Goal: Find specific page/section: Find specific page/section

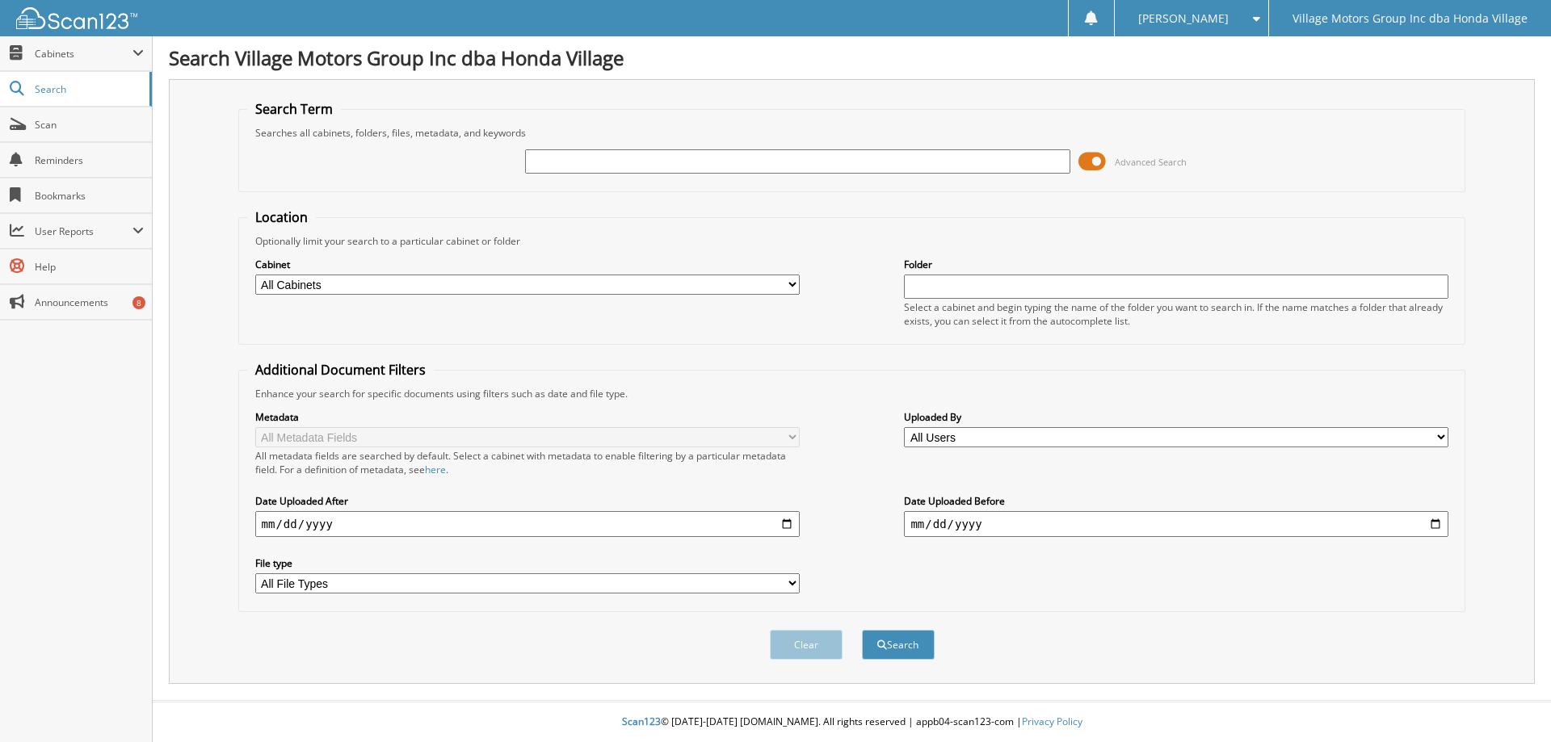
click at [564, 165] on input "text" at bounding box center [797, 161] width 544 height 24
type input "818469"
click at [862, 630] on button "Search" at bounding box center [898, 645] width 73 height 30
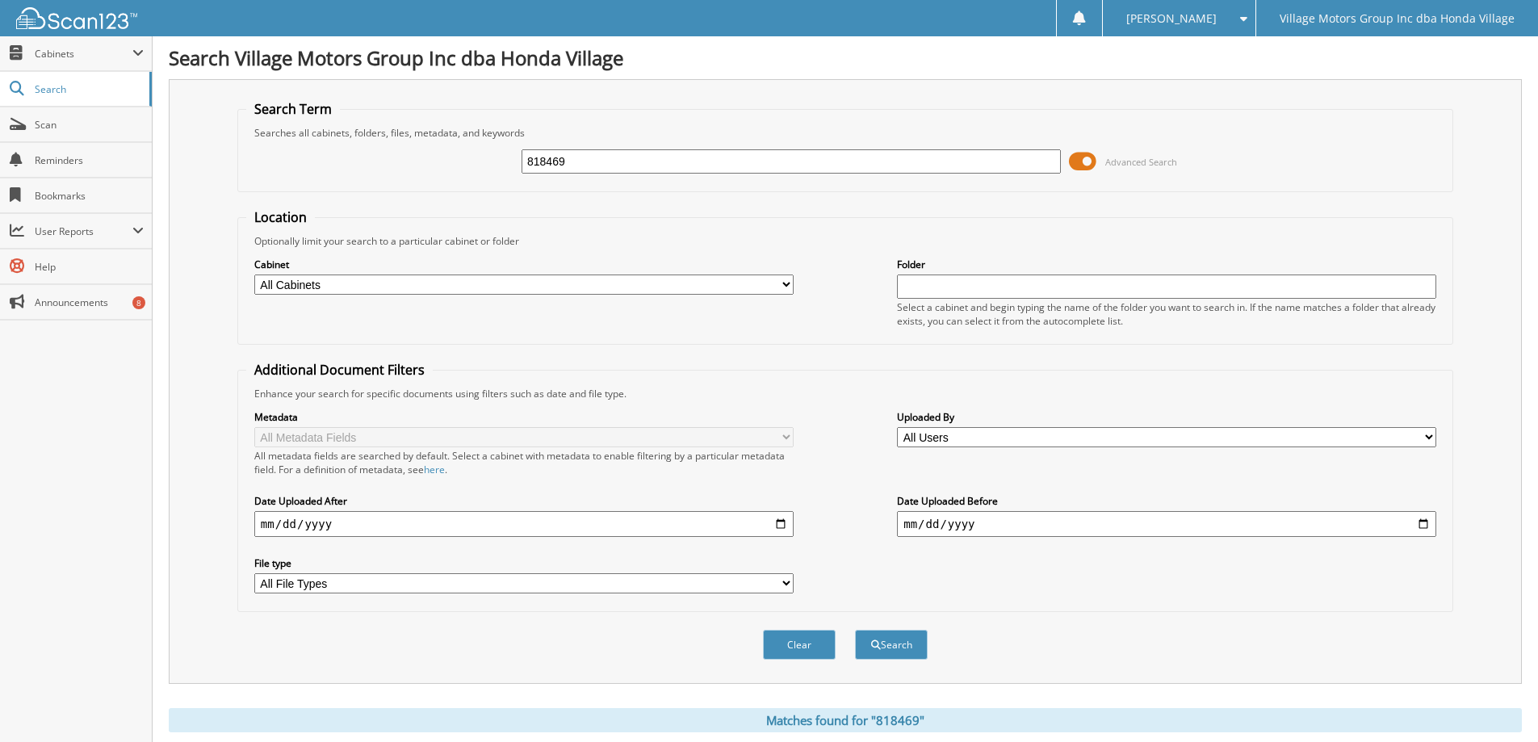
click at [1085, 162] on span at bounding box center [1082, 161] width 27 height 24
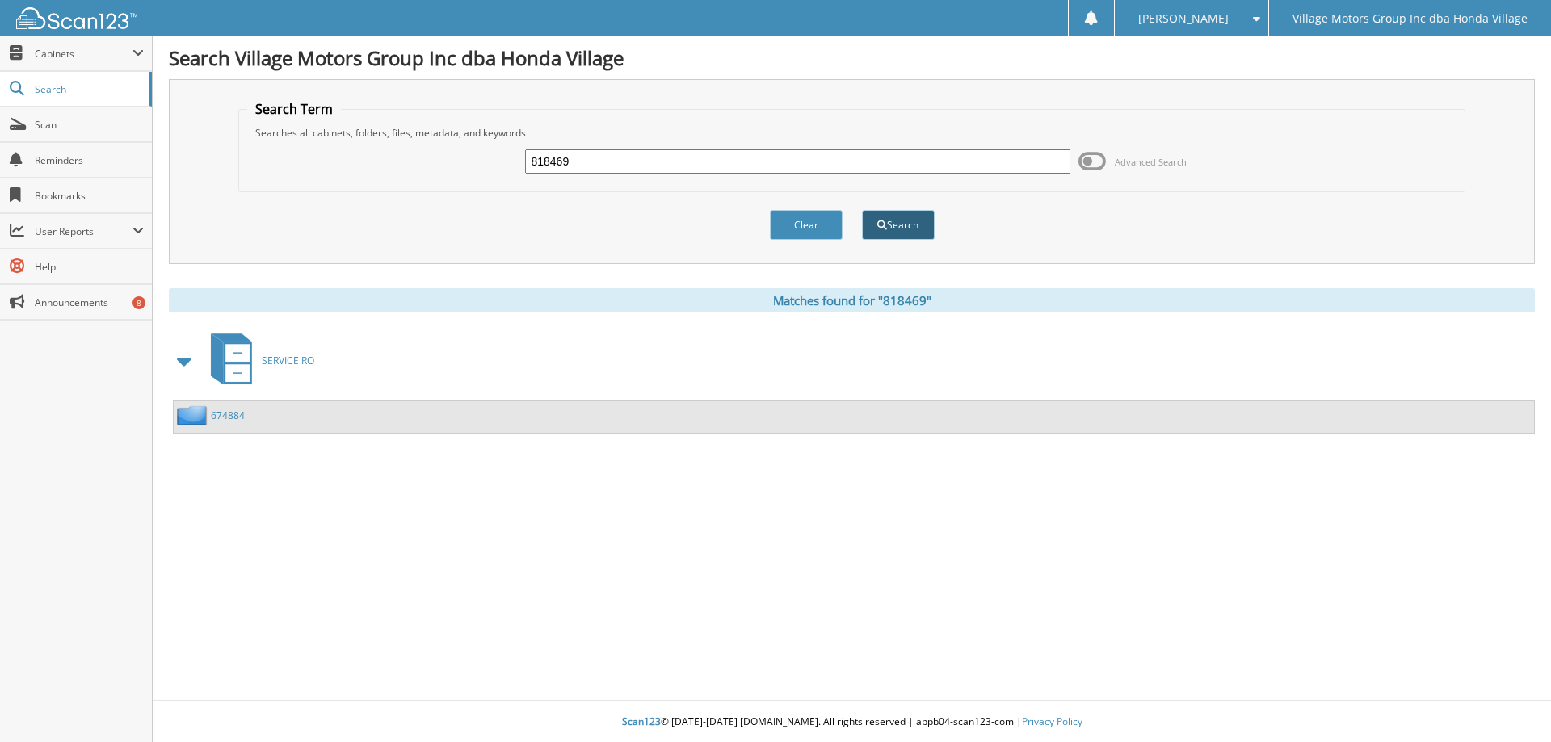
click at [909, 231] on button "Search" at bounding box center [898, 225] width 73 height 30
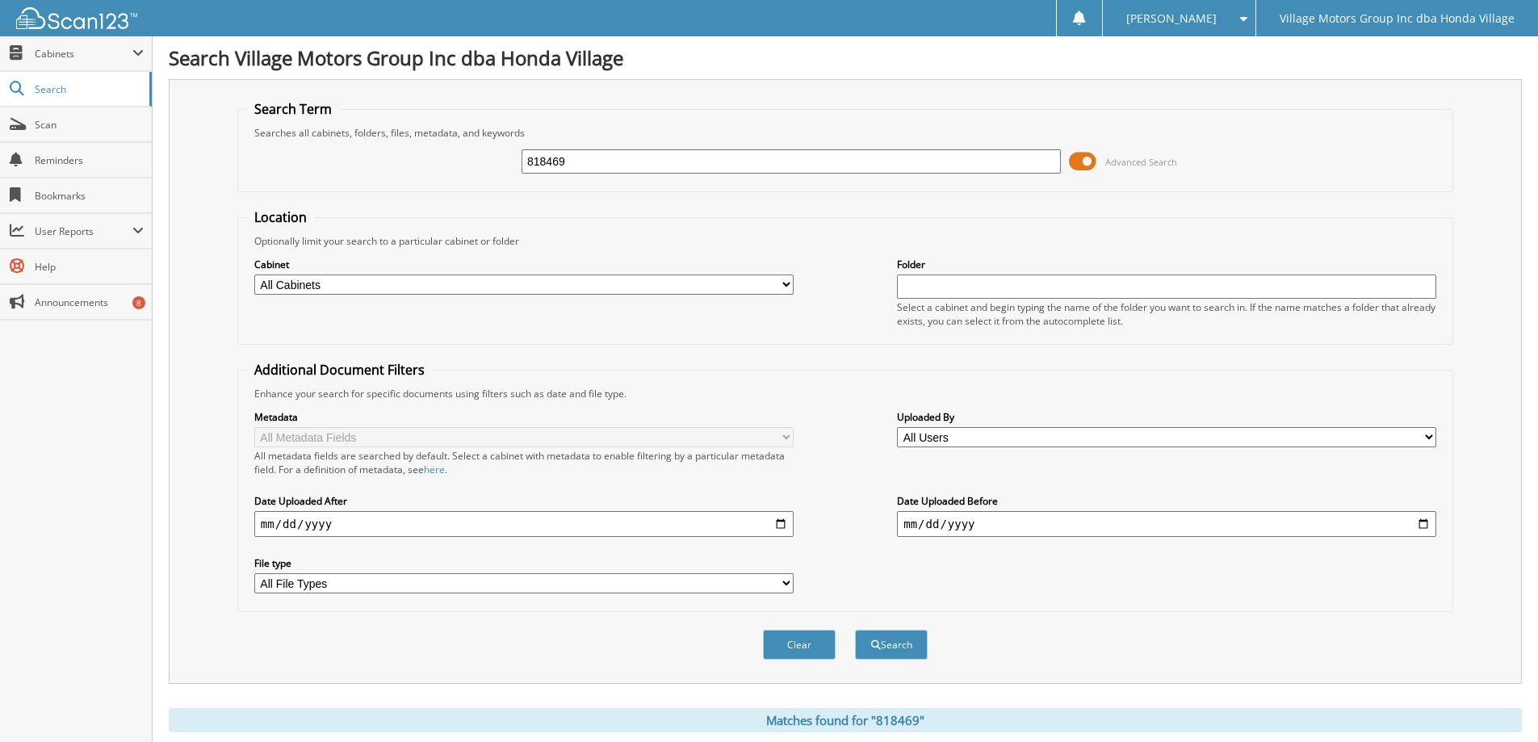
click at [1081, 162] on span at bounding box center [1082, 161] width 27 height 24
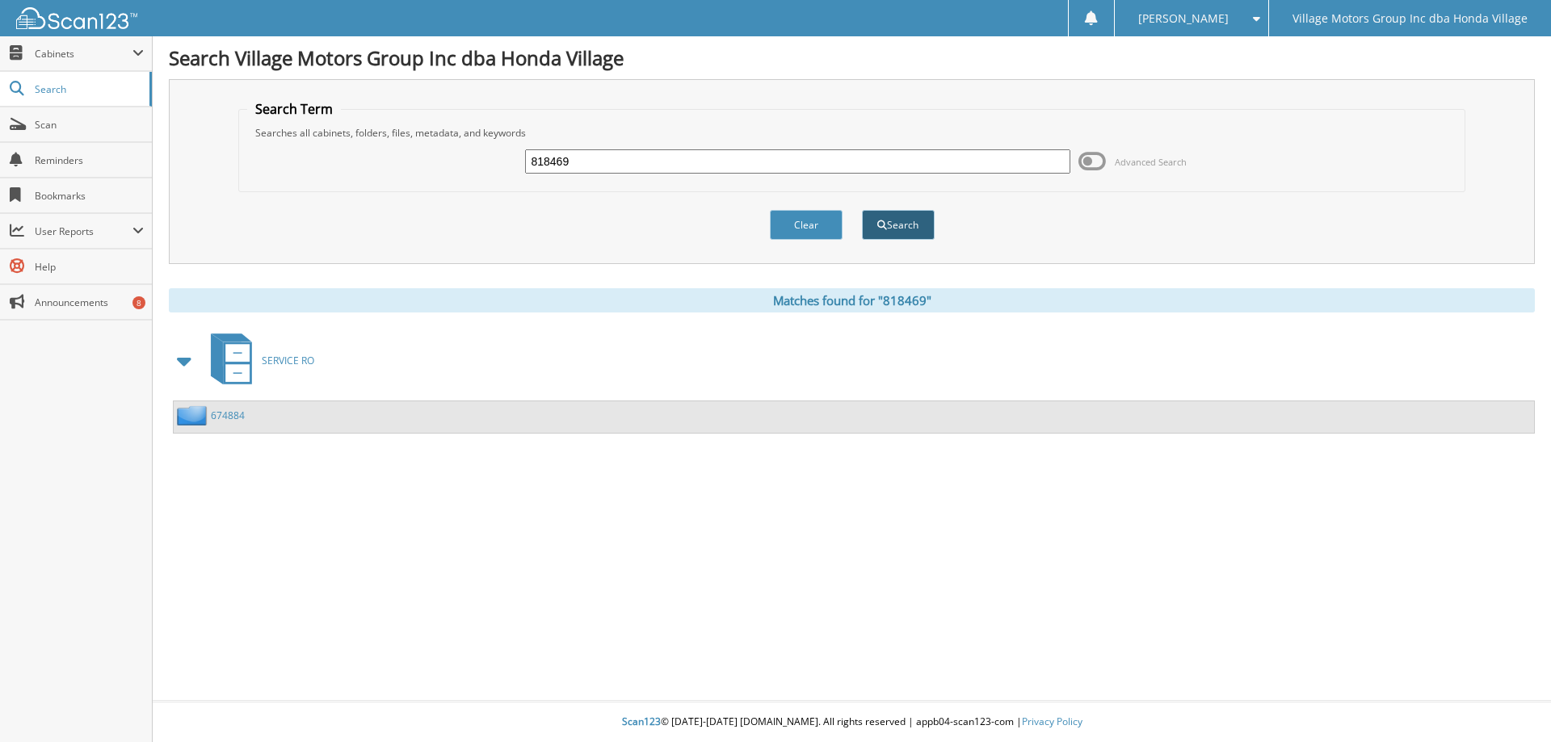
click at [882, 230] on button "Search" at bounding box center [898, 225] width 73 height 30
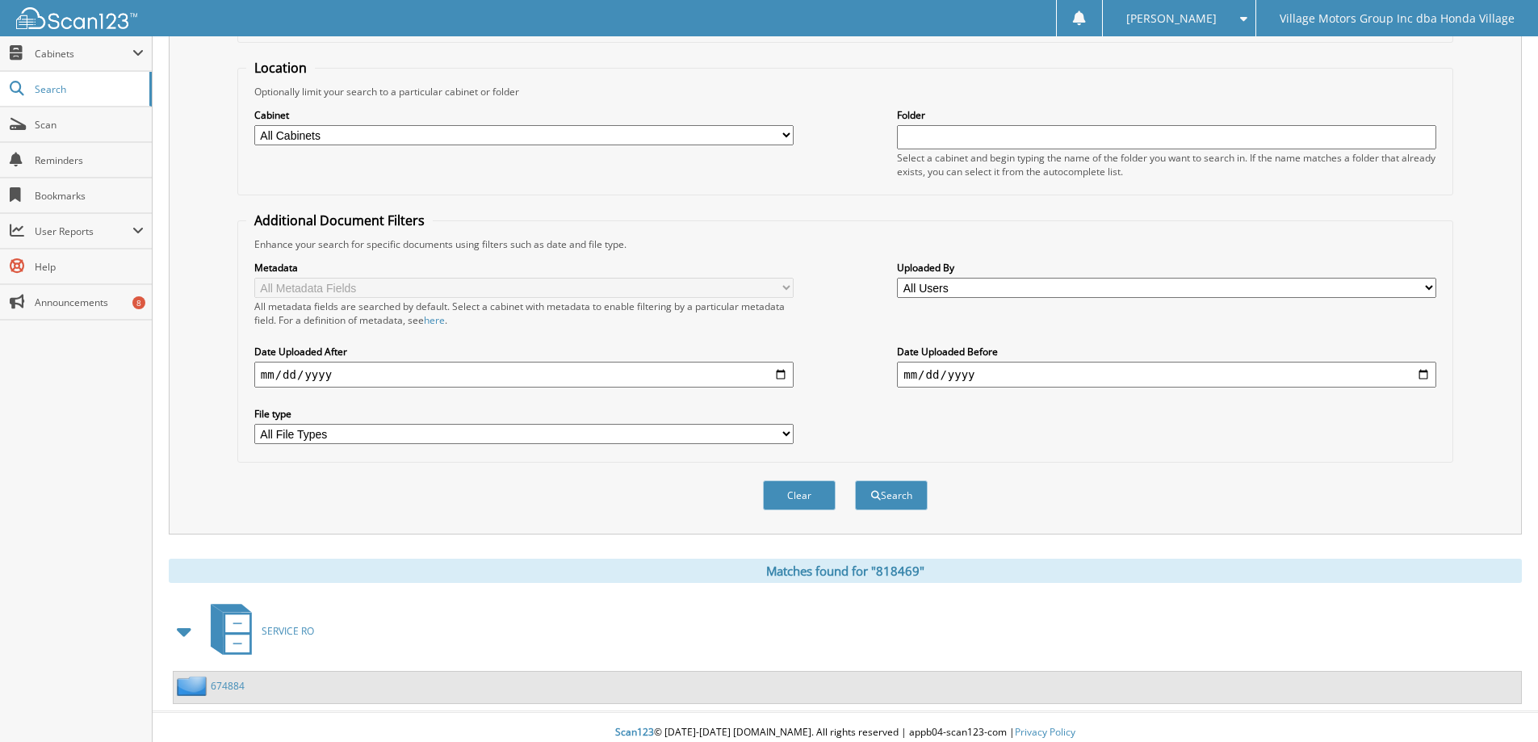
scroll to position [161, 0]
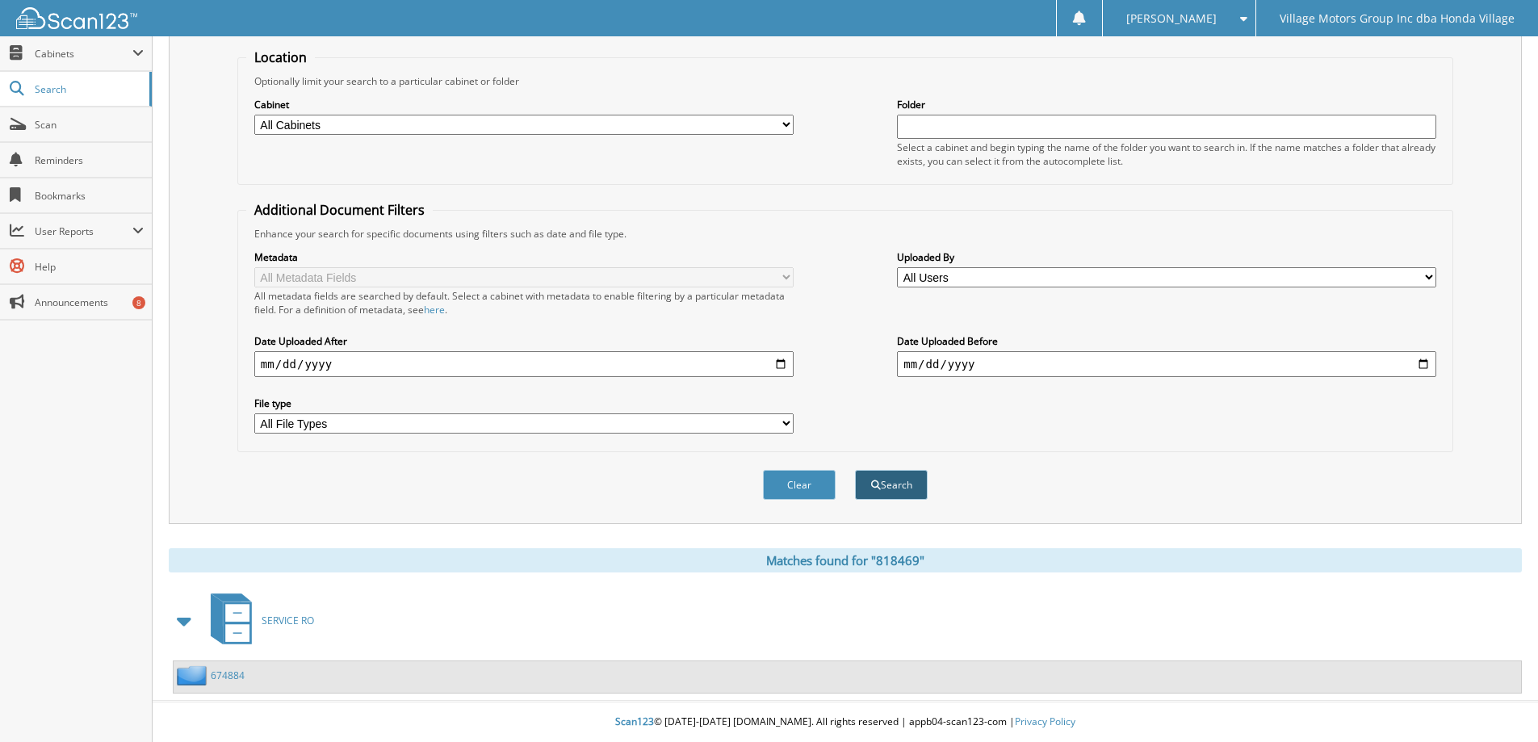
click at [900, 481] on button "Search" at bounding box center [891, 485] width 73 height 30
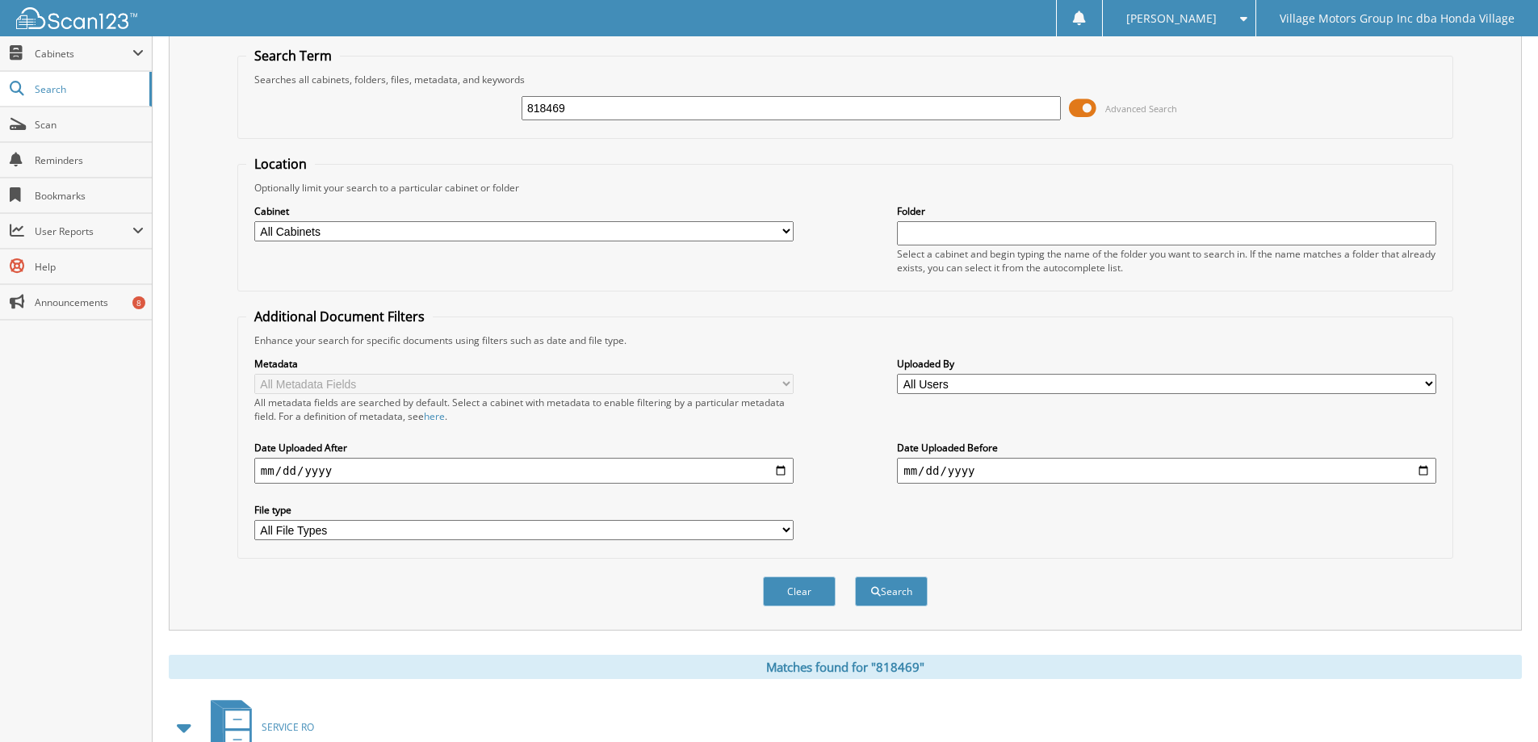
scroll to position [161, 0]
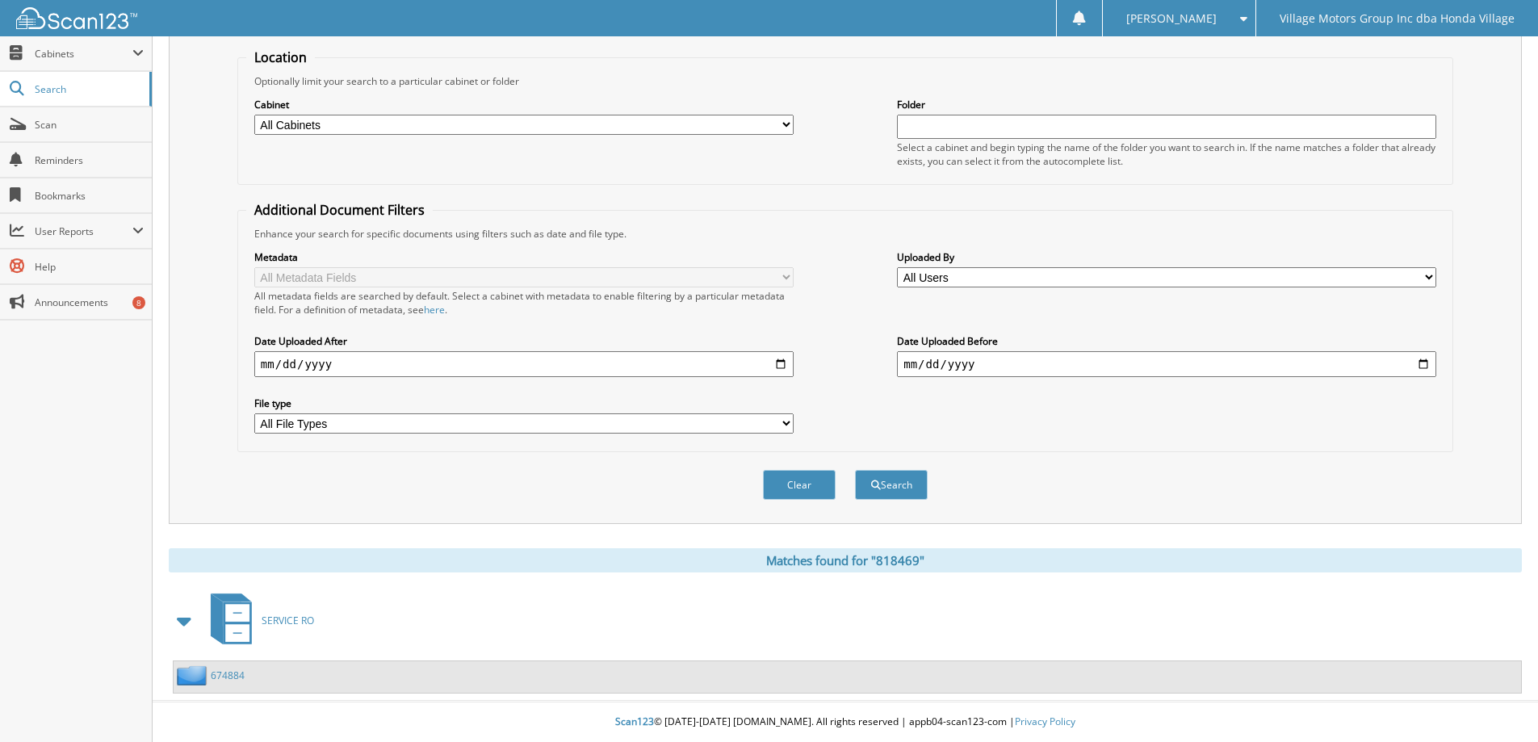
click at [251, 616] on icon at bounding box center [237, 623] width 29 height 42
click at [273, 623] on span "SERVICE RO" at bounding box center [288, 621] width 52 height 14
click at [224, 622] on icon at bounding box center [237, 623] width 29 height 42
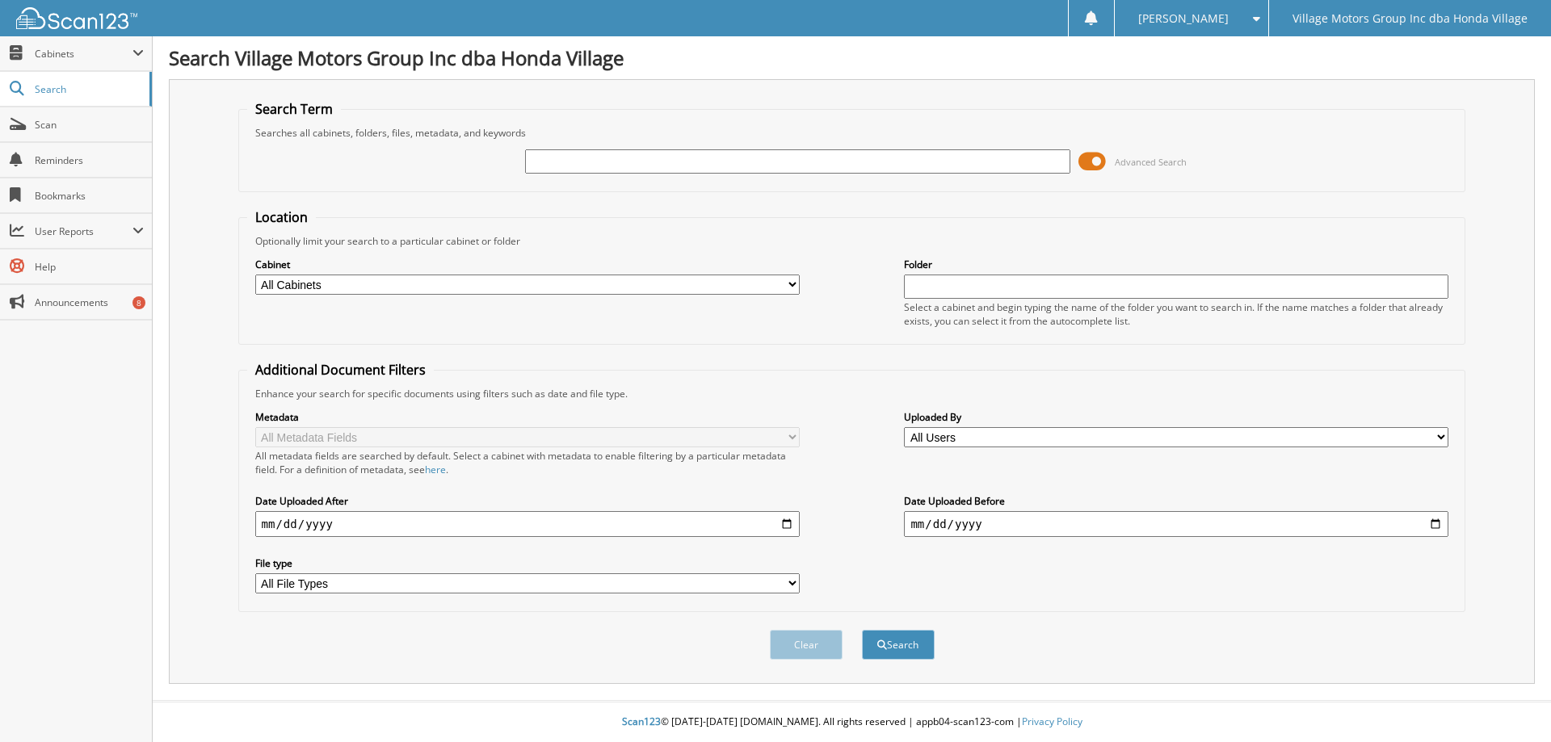
click at [1091, 165] on span at bounding box center [1091, 161] width 27 height 24
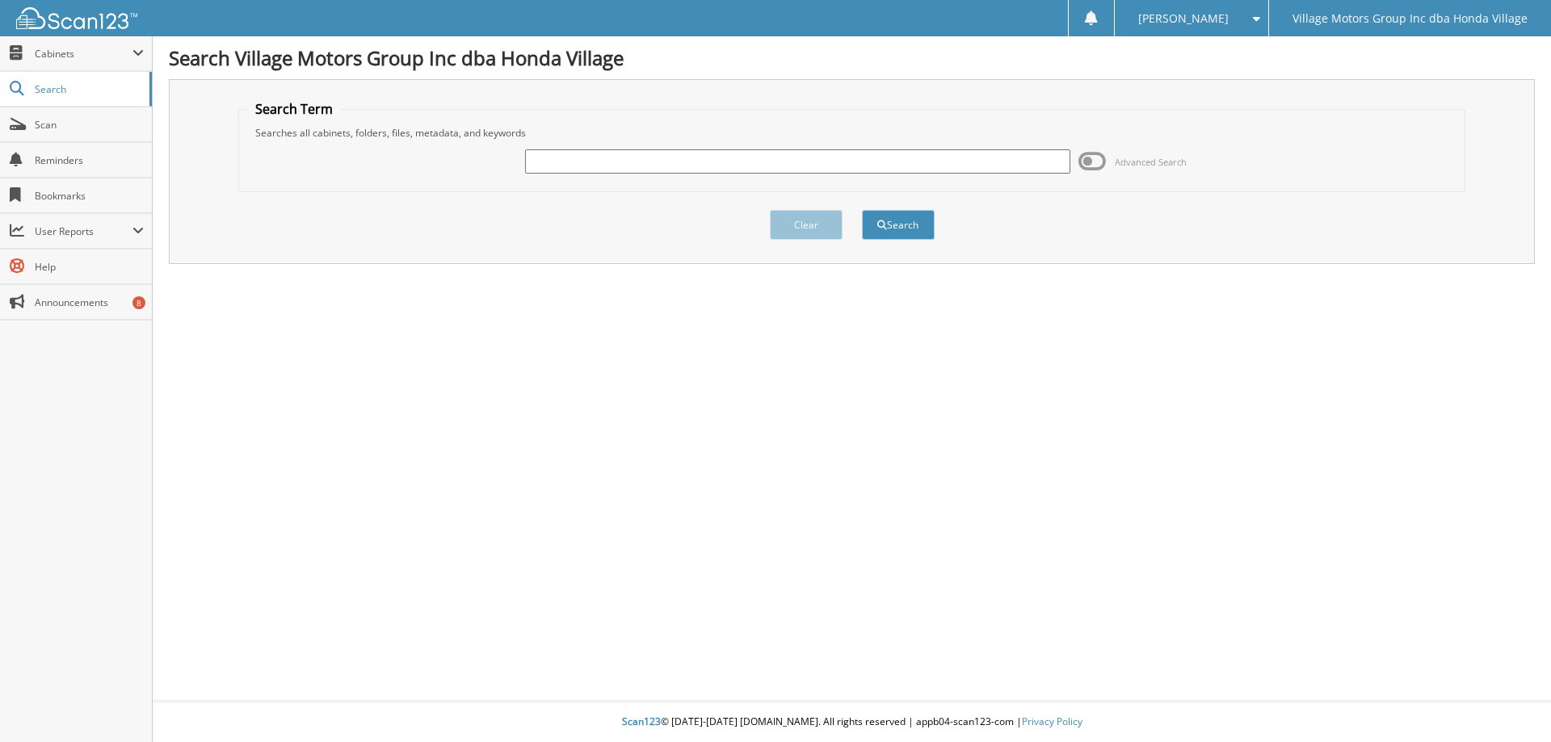
click at [873, 169] on input "text" at bounding box center [797, 161] width 544 height 24
type input "818469"
click at [862, 210] on button "Search" at bounding box center [898, 225] width 73 height 30
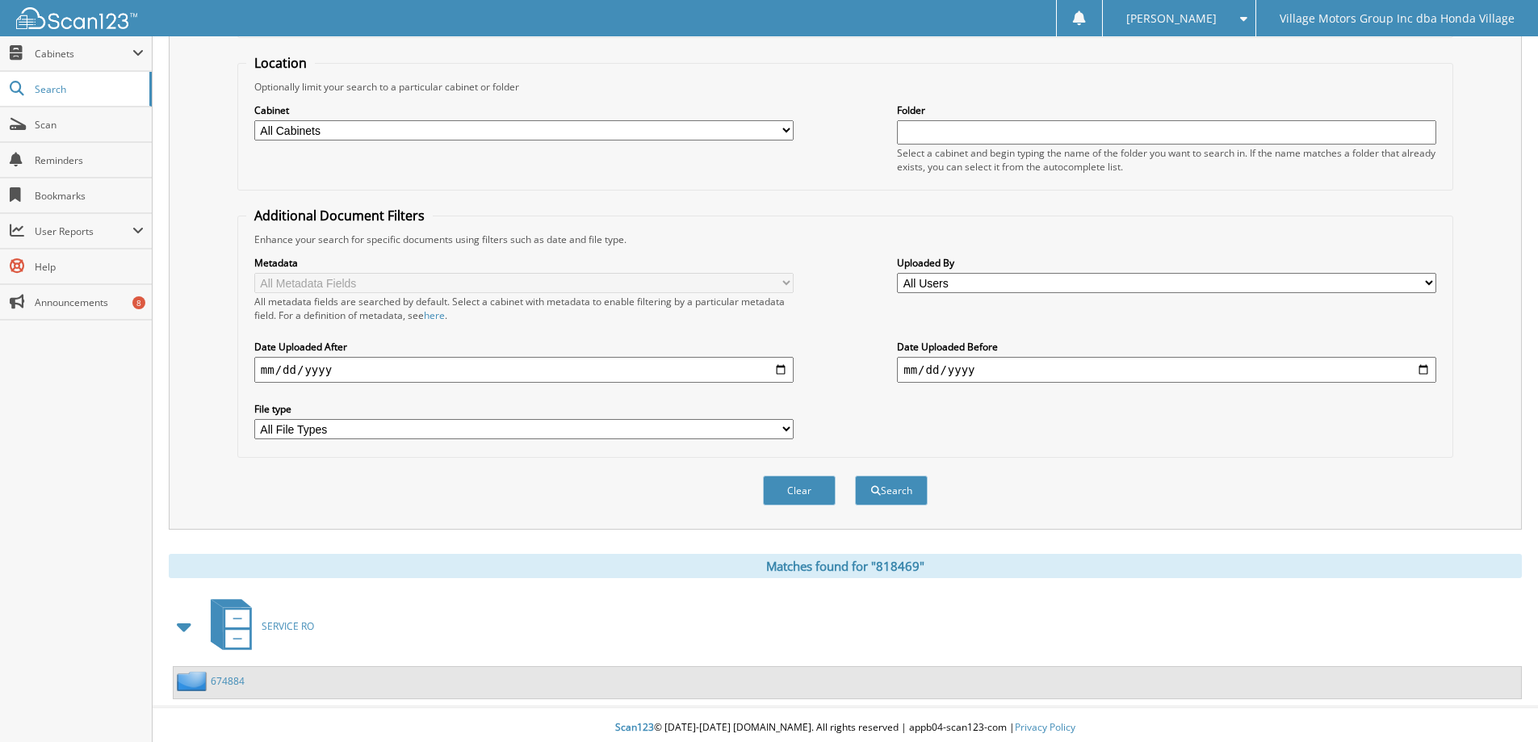
scroll to position [161, 0]
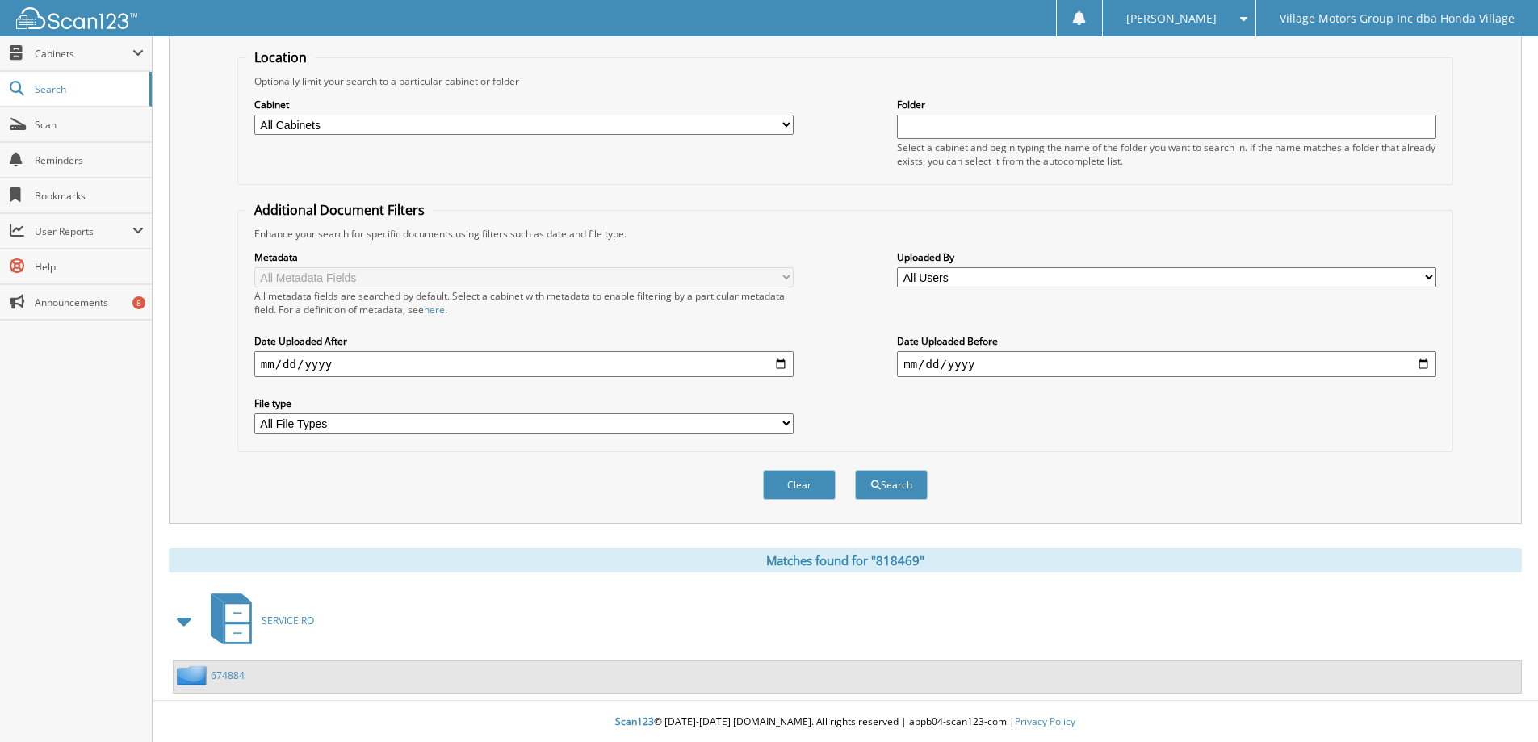
click at [742, 130] on select "All Cabinets SERVICE RO Needs Filing" at bounding box center [523, 125] width 539 height 20
select select "17361"
click at [254, 115] on select "All Cabinets SERVICE RO Needs Filing" at bounding box center [523, 125] width 539 height 20
click at [778, 369] on input "date" at bounding box center [523, 364] width 539 height 26
type input "2025-07-30"
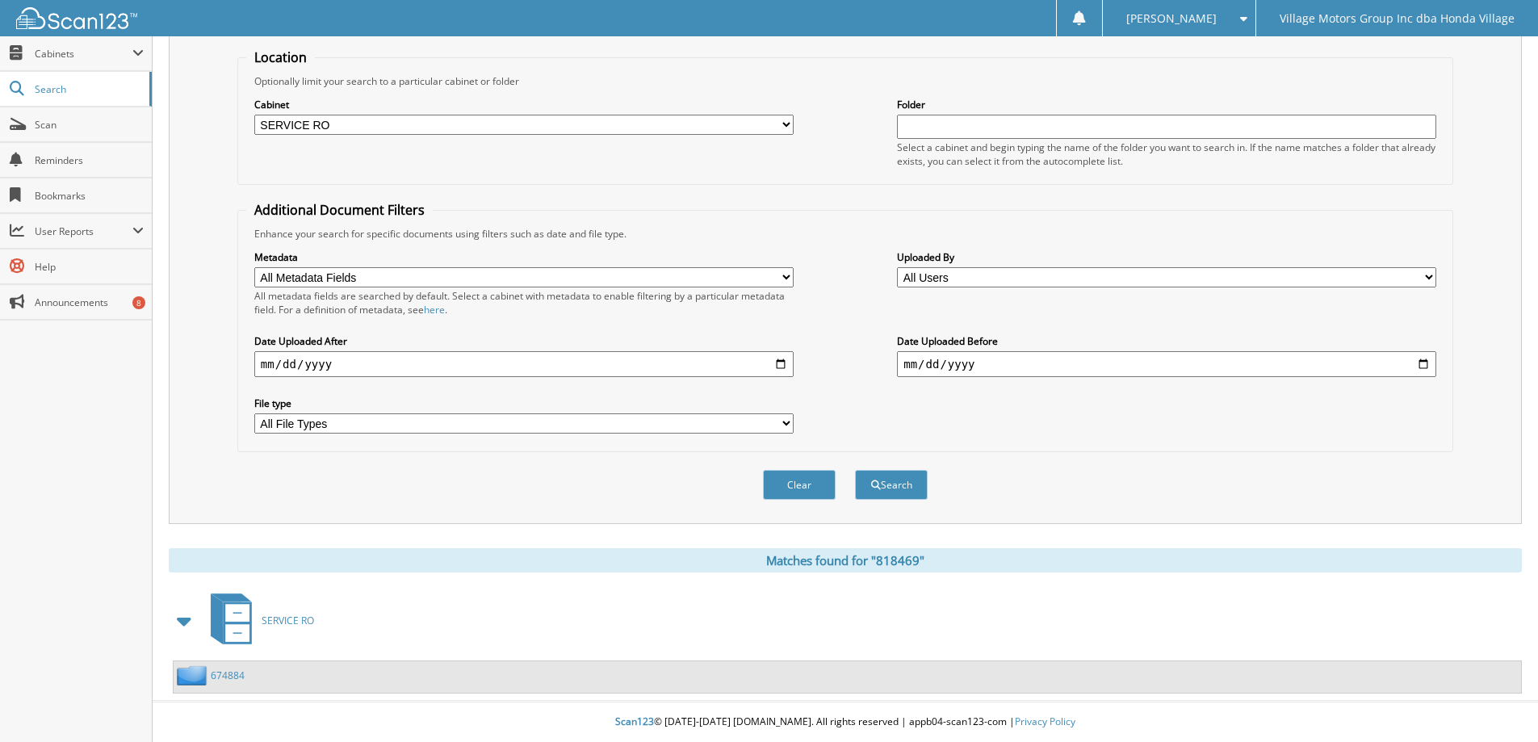
click at [765, 428] on select "All File Types PDF XLSX" at bounding box center [523, 423] width 539 height 20
select select "pdf"
click at [254, 413] on select "All File Types PDF XLSX" at bounding box center [523, 423] width 539 height 20
click at [1136, 294] on div "Metadata All Metadata Fields Stock No VIN Last Name First Name RO Date Work Pho…" at bounding box center [845, 342] width 1198 height 203
click at [1139, 284] on select "All Users Alex Gili Andy Fink Briana Gaudet Caitlin MacNeill CALVIN HUANG Carl …" at bounding box center [1166, 277] width 539 height 20
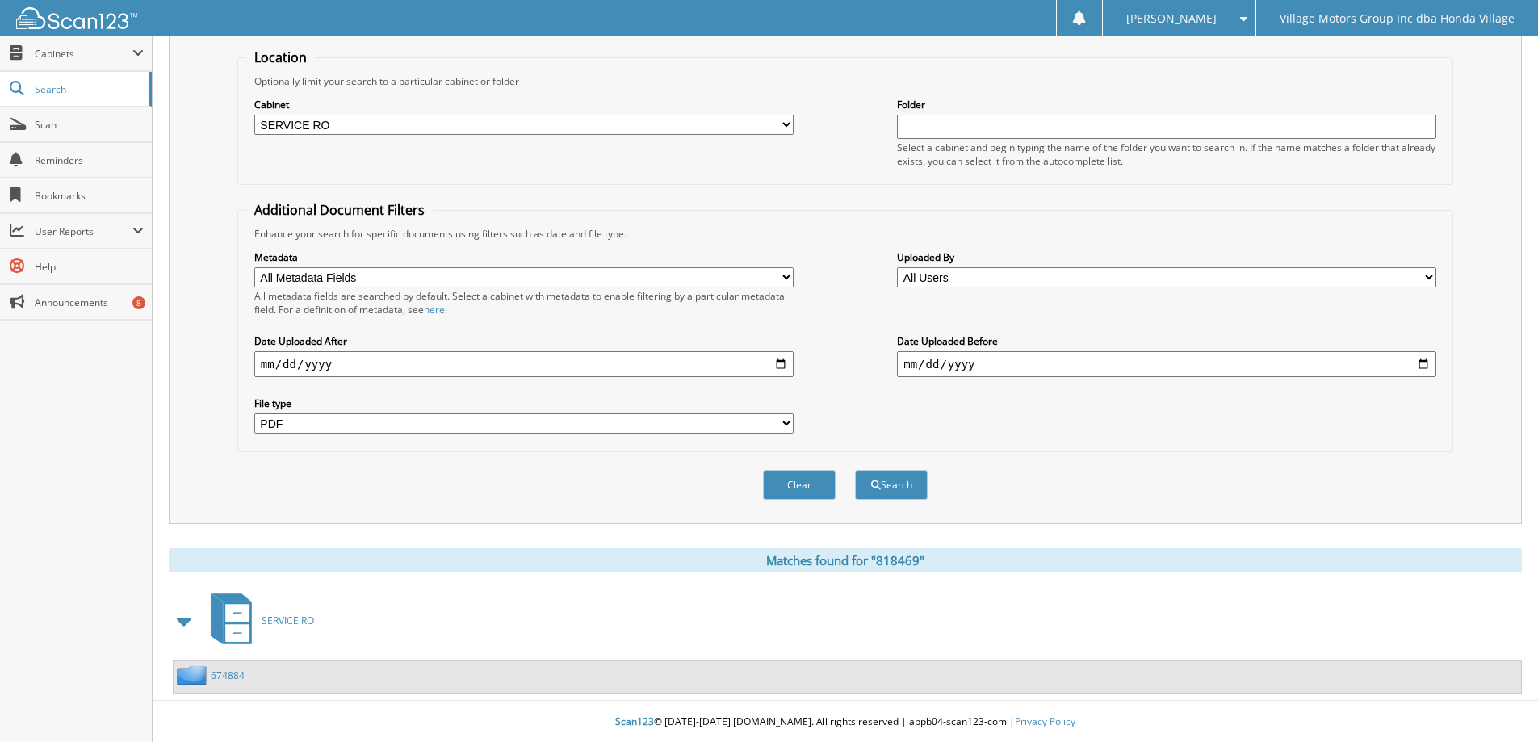
select select "25578"
click at [897, 267] on select "All Users Alex Gili Andy Fink Briana Gaudet Caitlin MacNeill CALVIN HUANG Carl …" at bounding box center [1166, 277] width 539 height 20
click at [1093, 367] on input "date" at bounding box center [1166, 364] width 539 height 26
click at [1425, 367] on input "date" at bounding box center [1166, 364] width 539 height 26
type input "[DATE]"
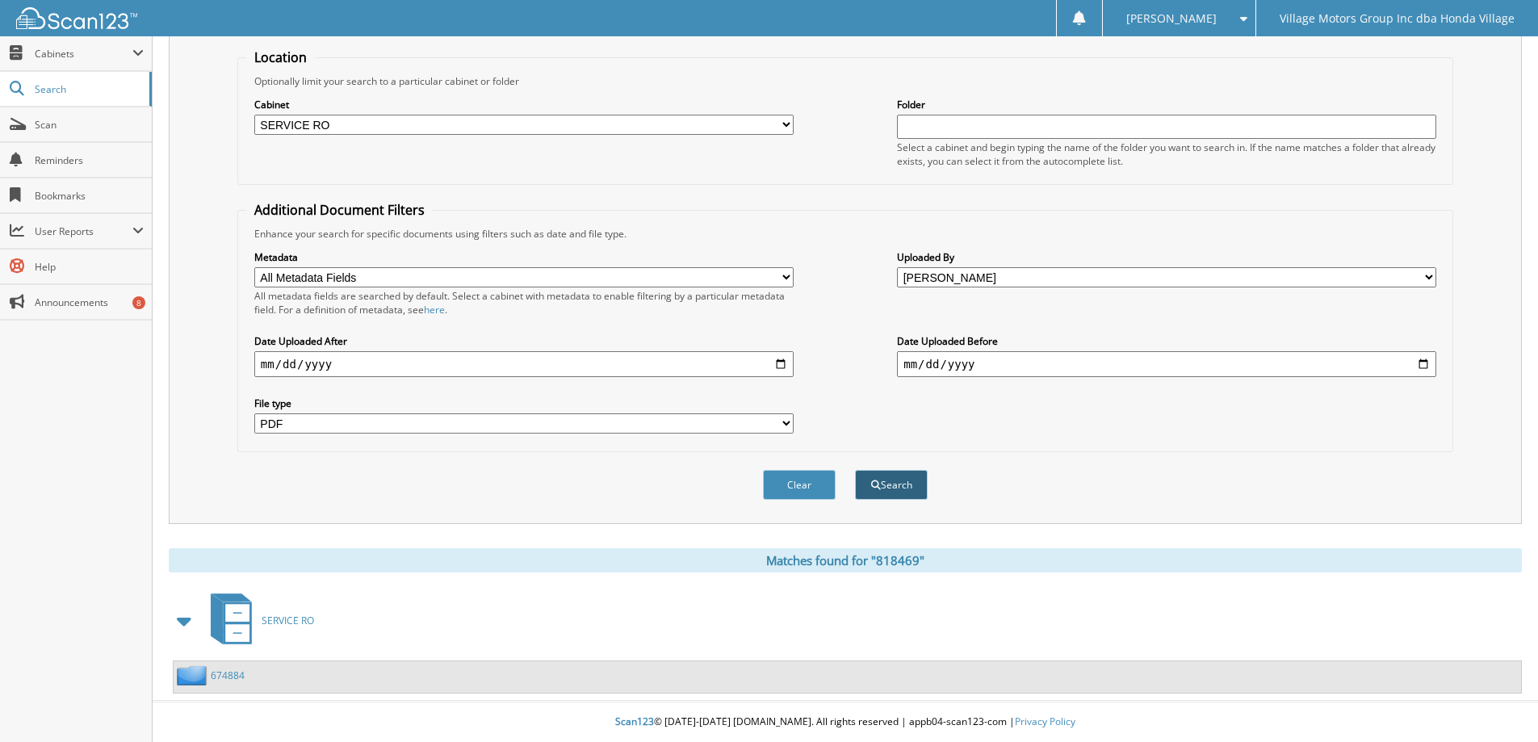
click at [897, 493] on button "Search" at bounding box center [891, 485] width 73 height 30
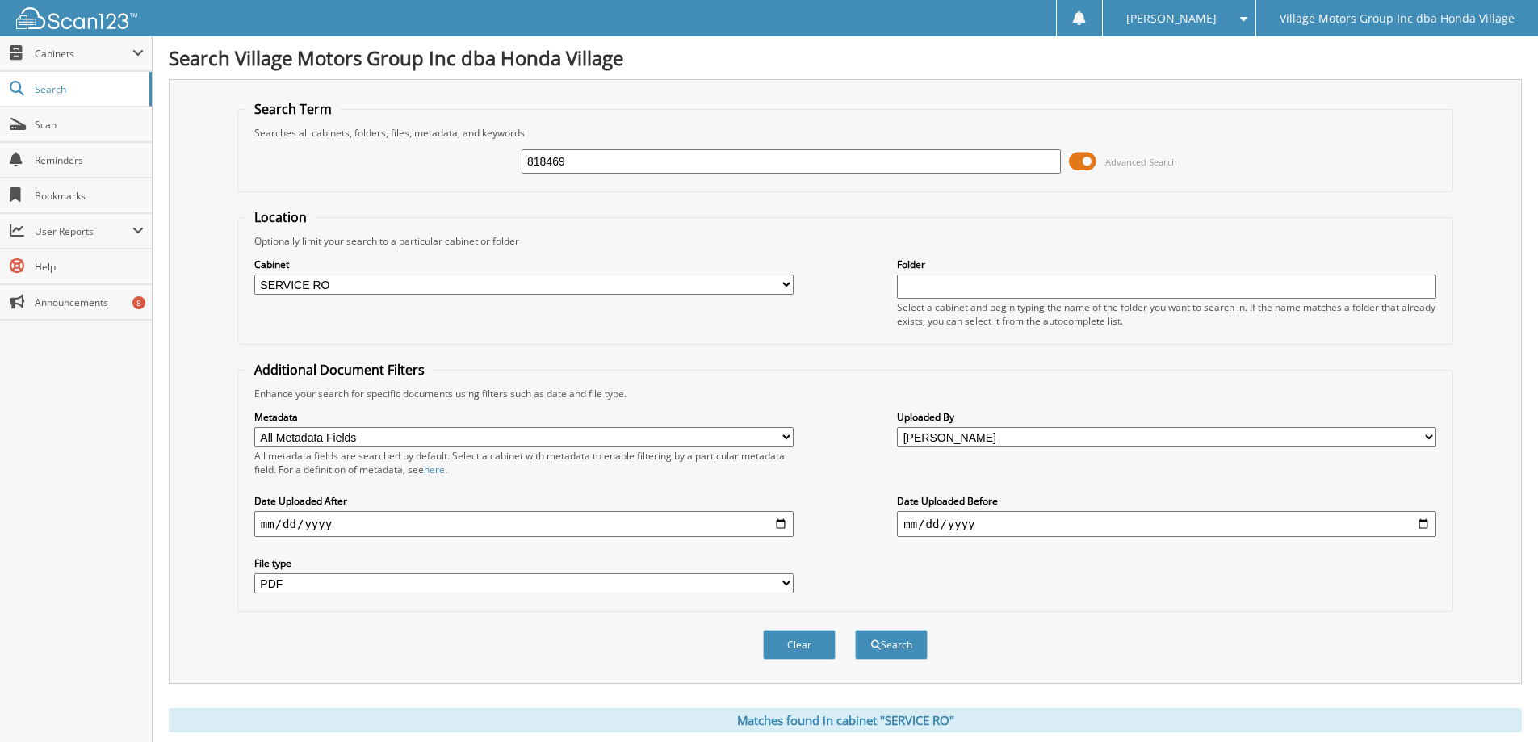
select select "pdf"
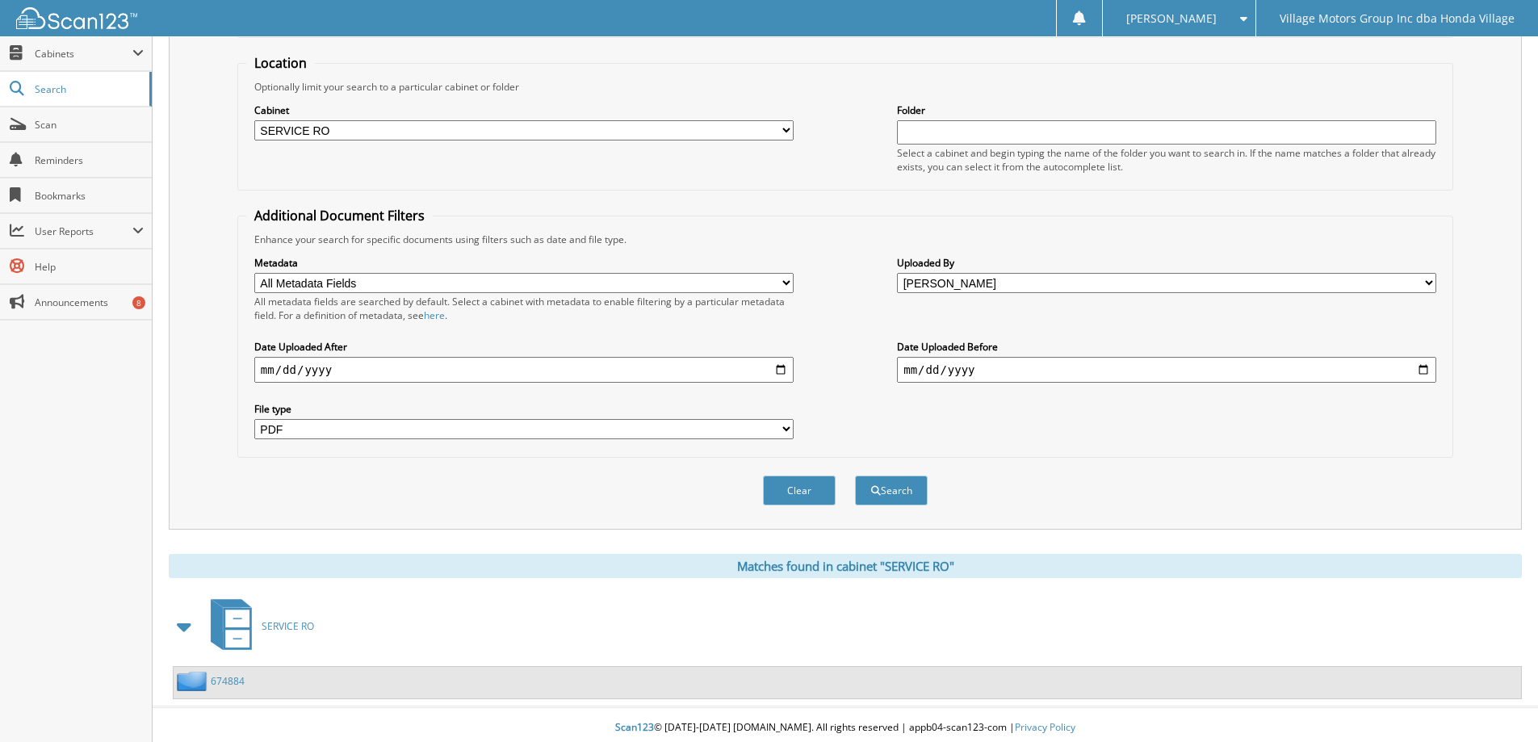
scroll to position [161, 0]
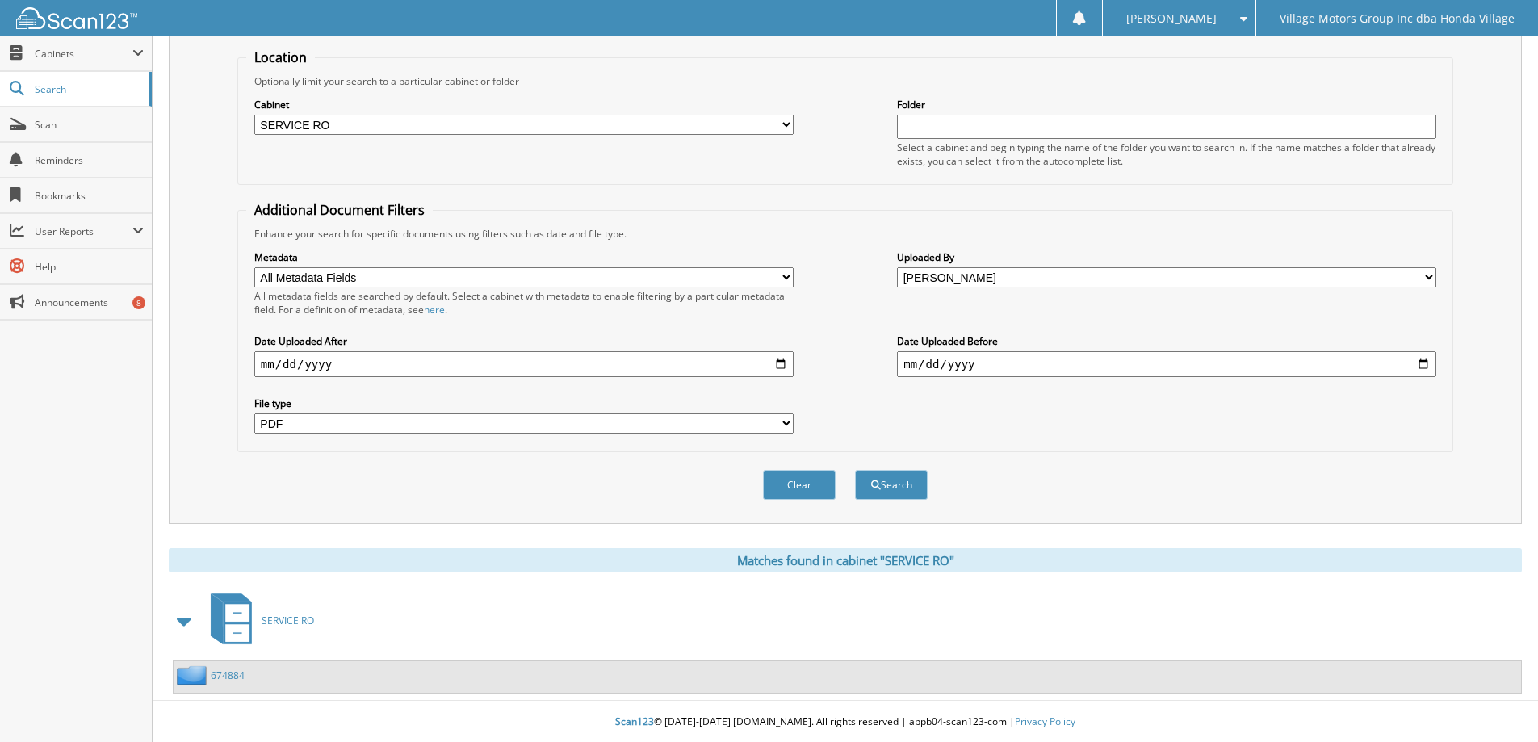
click at [204, 673] on img at bounding box center [194, 675] width 34 height 20
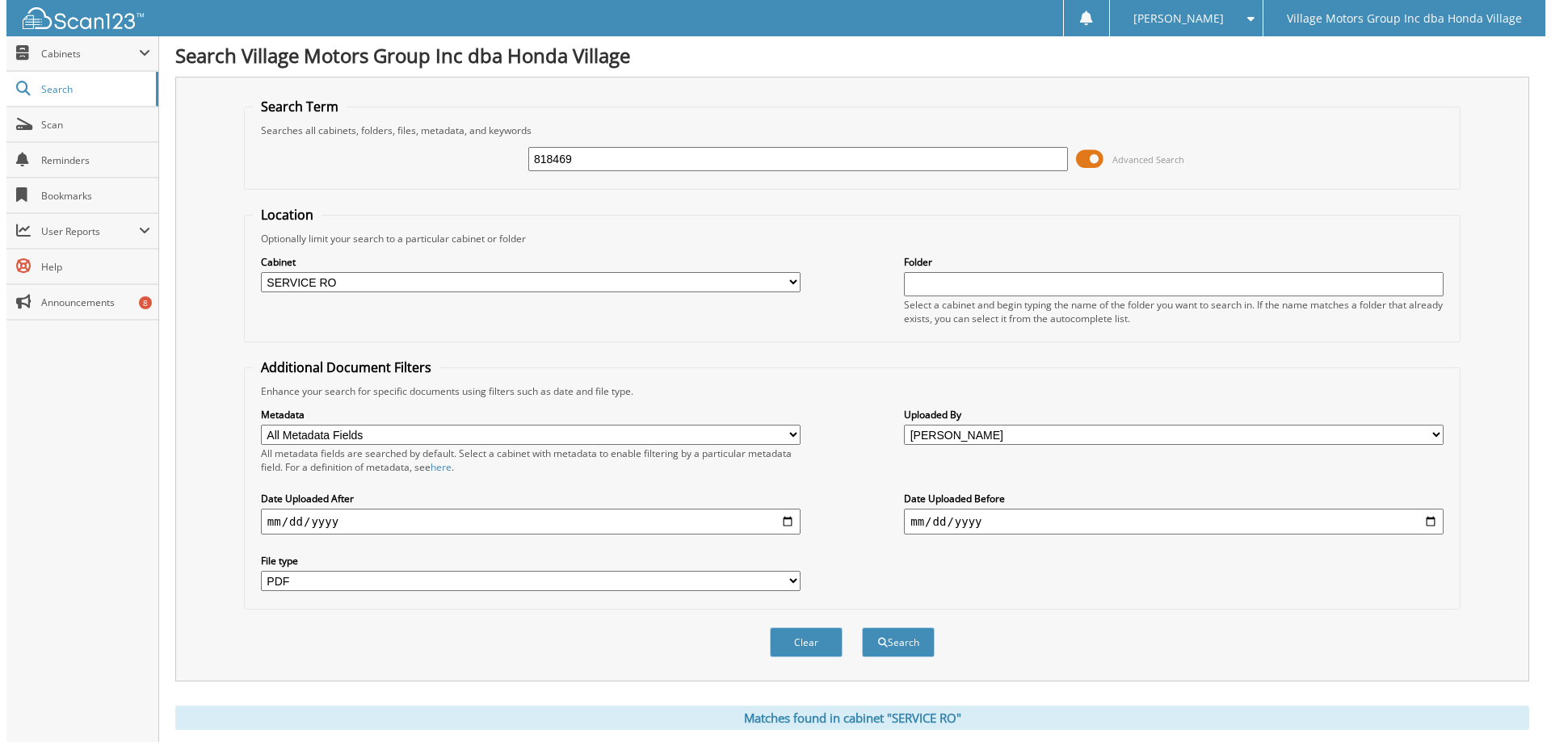
scroll to position [0, 0]
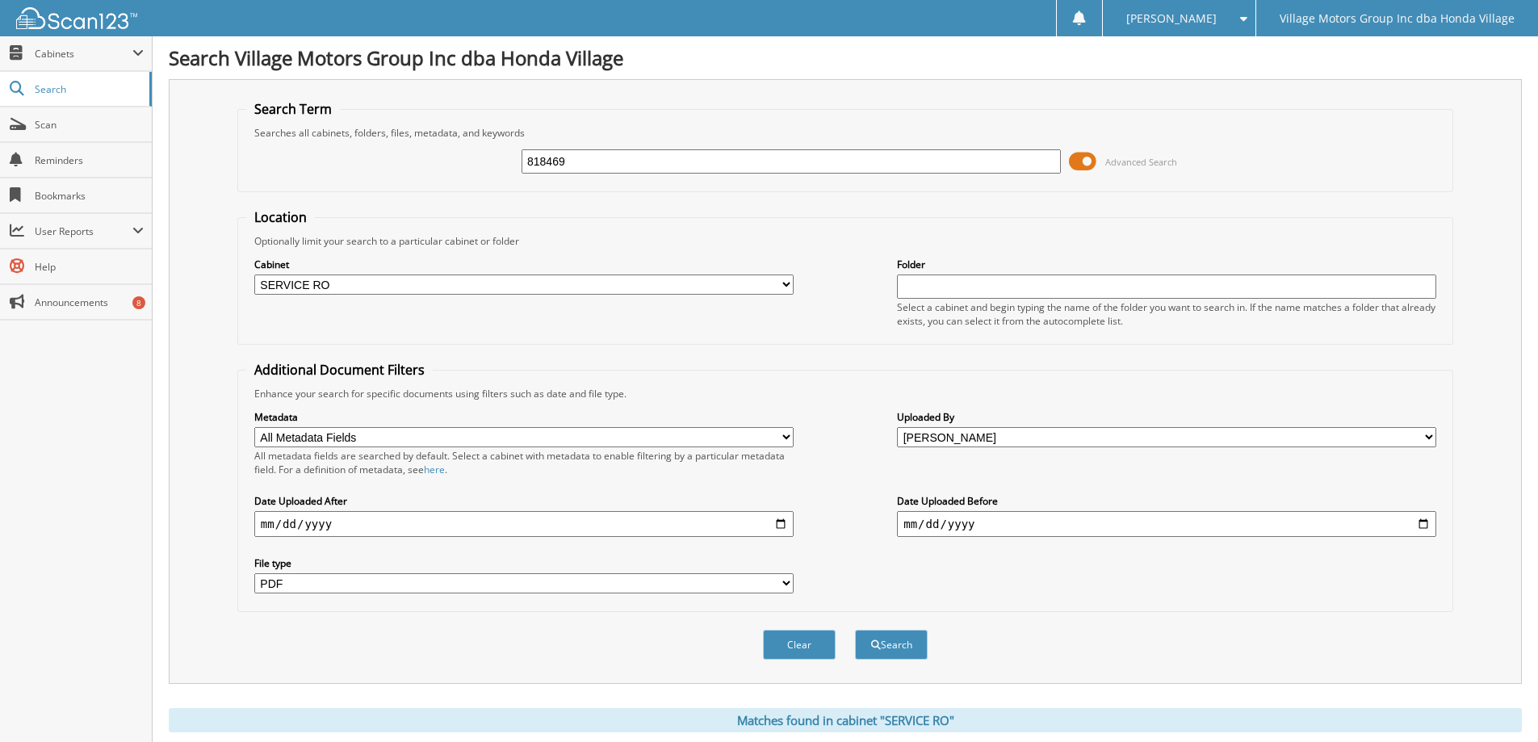
click at [1070, 161] on span at bounding box center [1082, 161] width 27 height 24
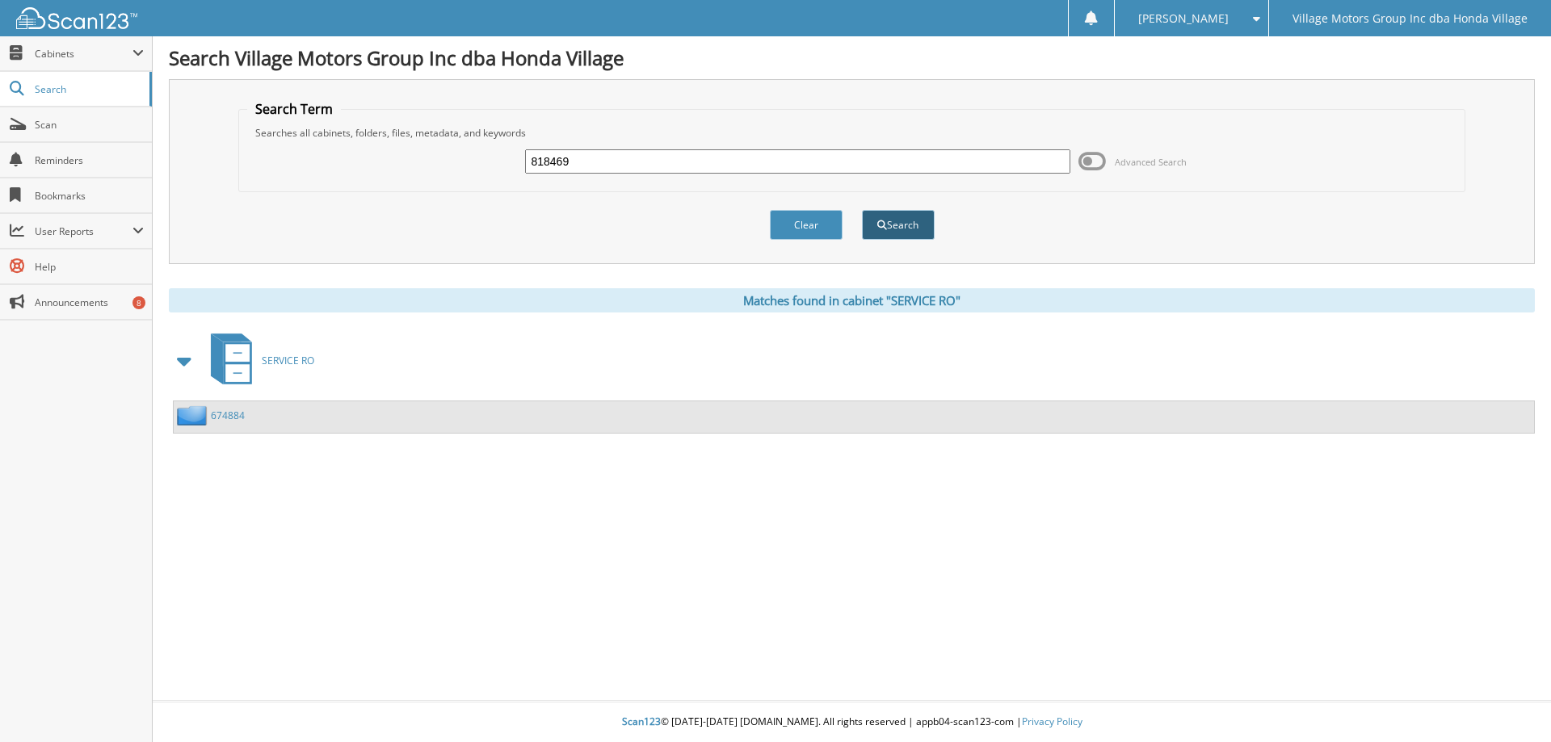
click at [897, 220] on button "Search" at bounding box center [898, 225] width 73 height 30
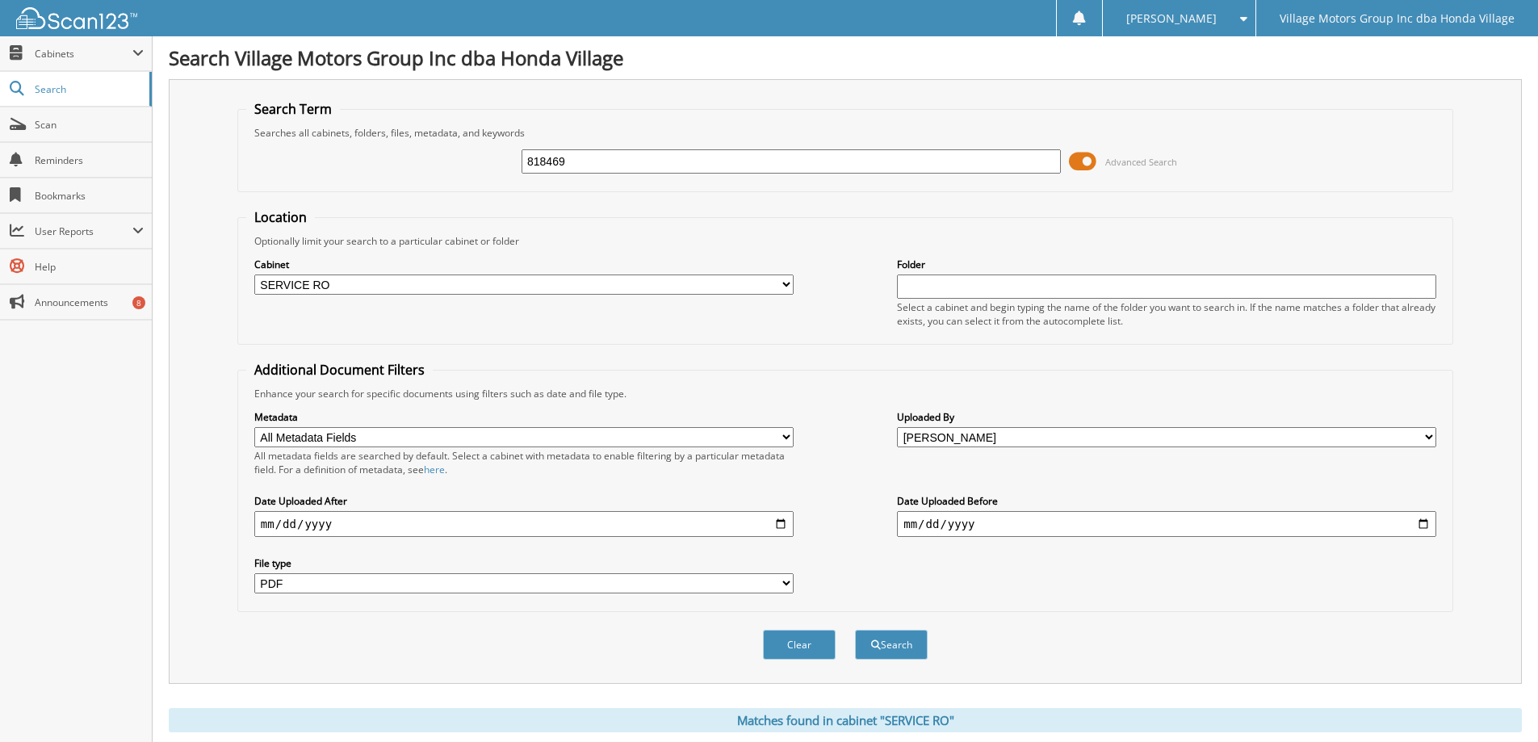
select select "pdf"
click at [116, 122] on span "Scan" at bounding box center [89, 125] width 109 height 14
